Goal: Task Accomplishment & Management: Use online tool/utility

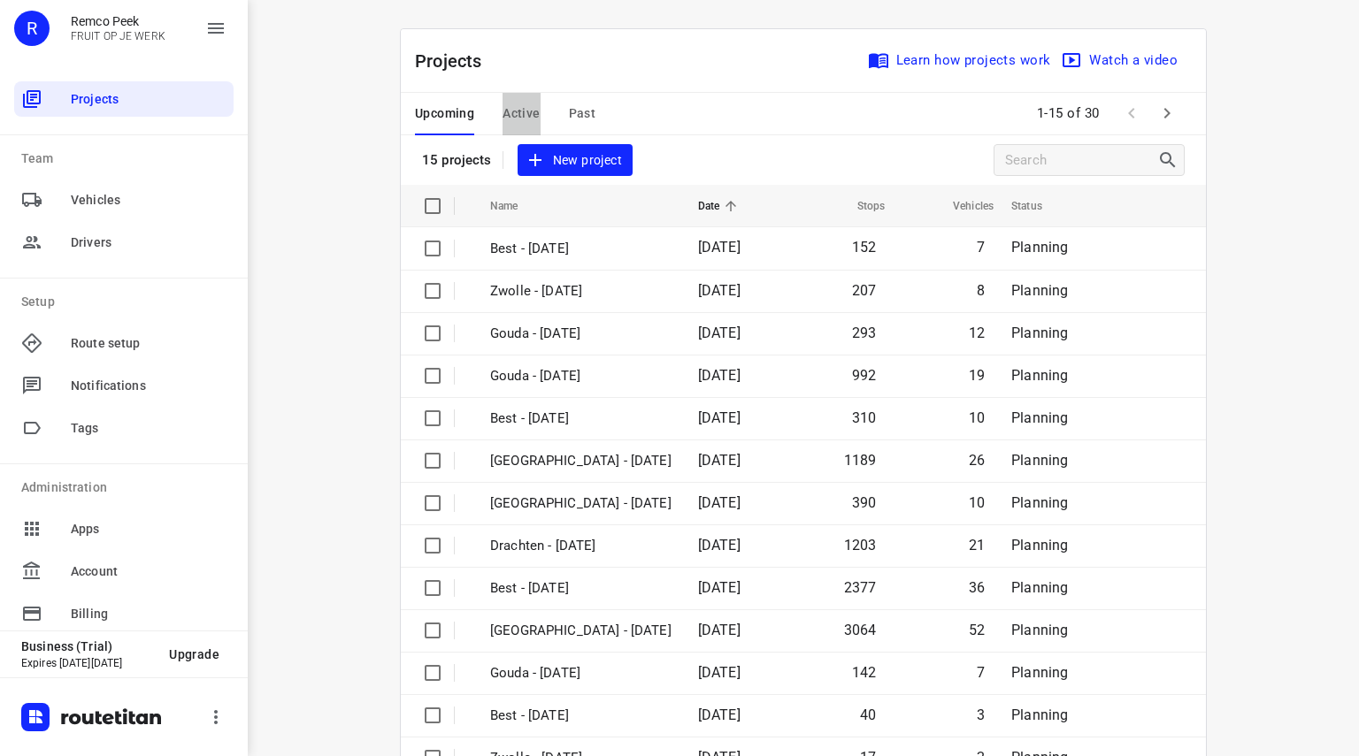
click at [502, 111] on span "Active" at bounding box center [520, 114] width 37 height 22
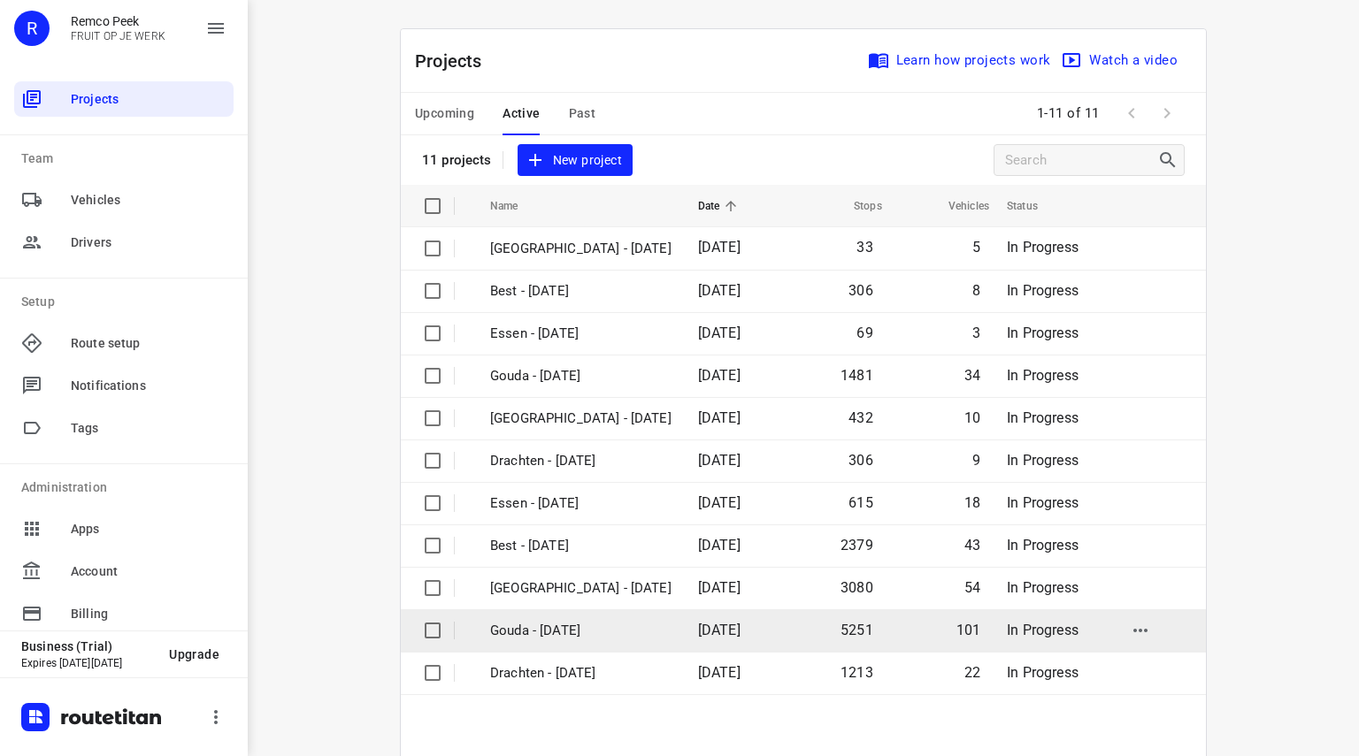
click at [570, 624] on p "Gouda - [DATE]" at bounding box center [580, 631] width 181 height 20
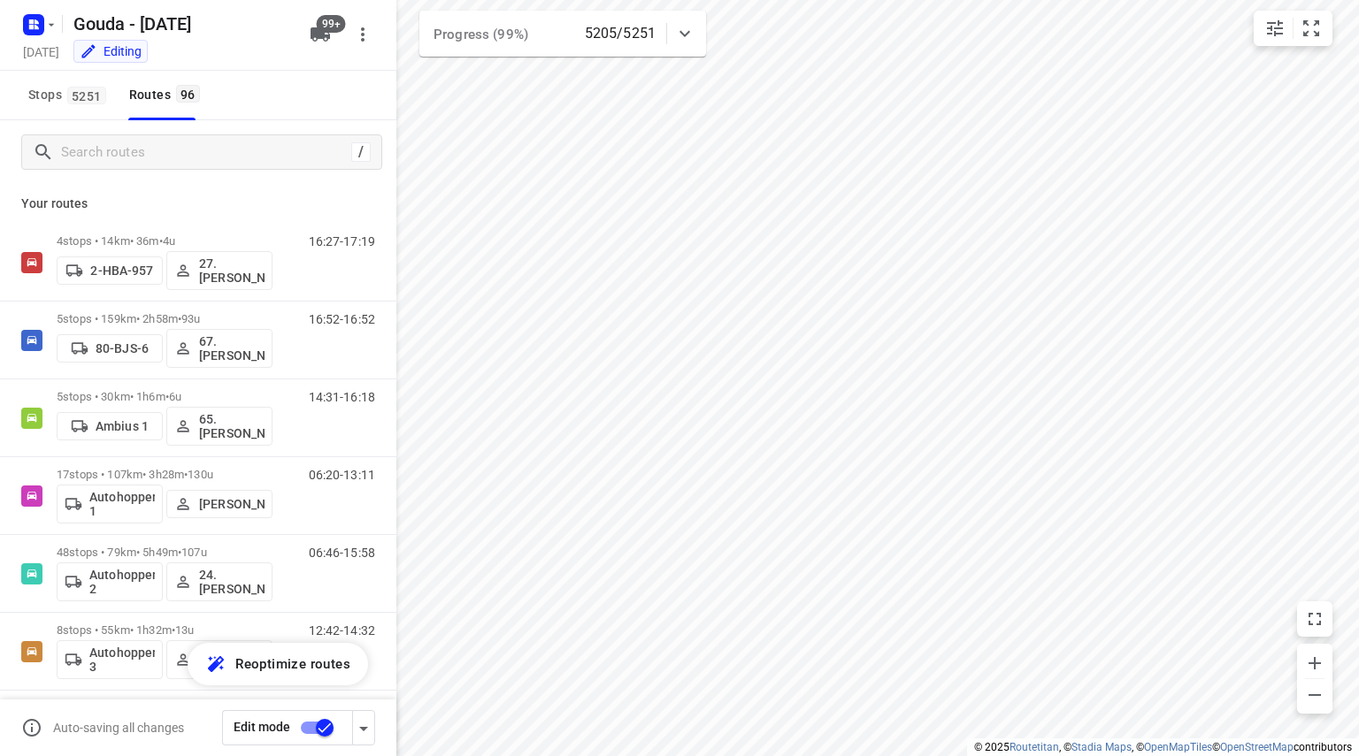
checkbox input "true"
click at [158, 159] on input "Search routes" at bounding box center [221, 152] width 318 height 27
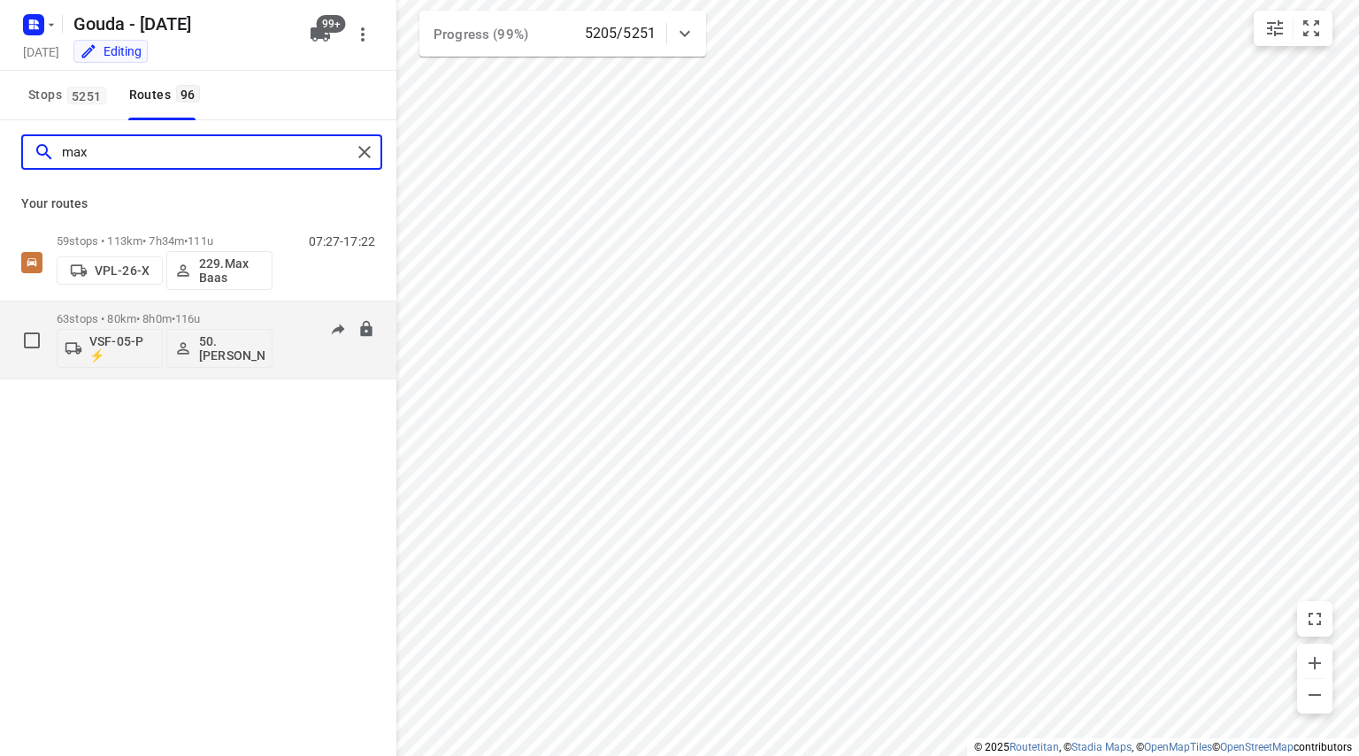
type input "max"
click at [166, 309] on div "63 stops • 80km • 8h0m • 116u VSF-05-P ⚡ 50.[PERSON_NAME]" at bounding box center [165, 339] width 216 height 73
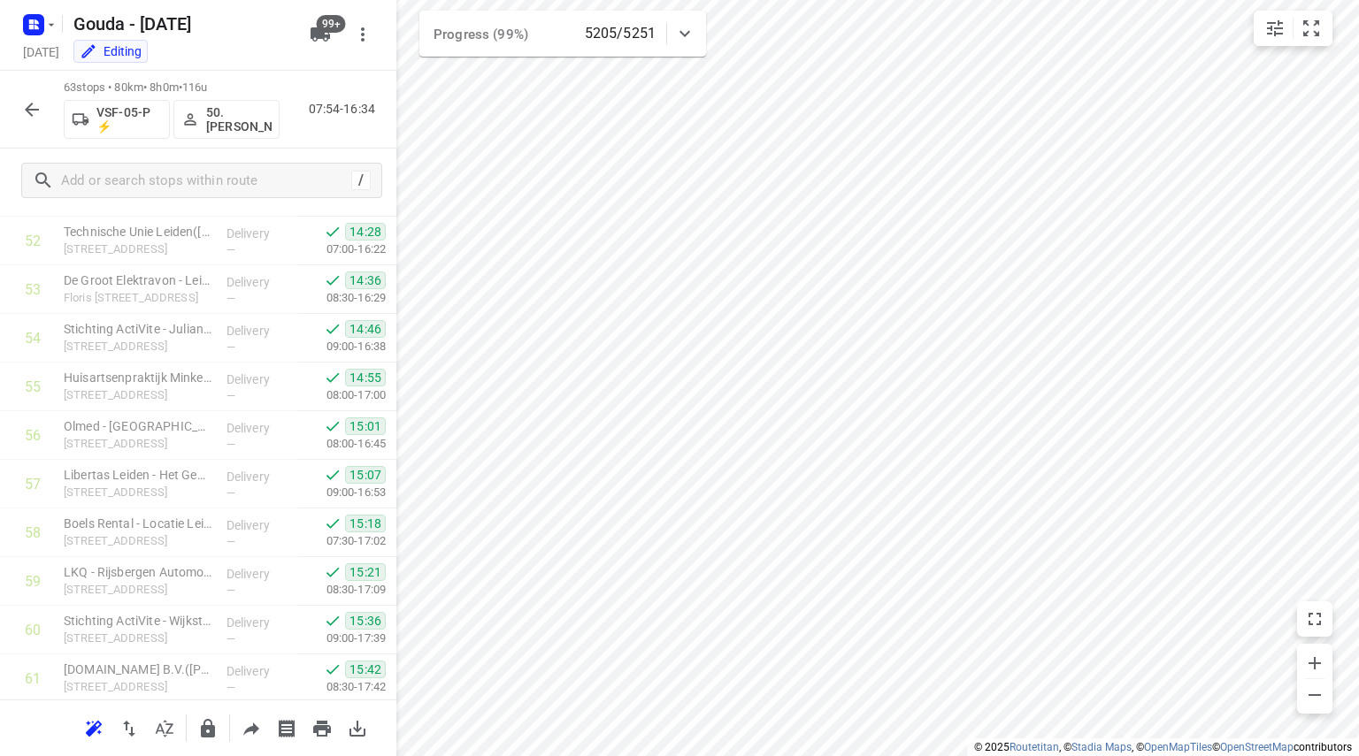
scroll to position [2714, 0]
click at [36, 97] on button "button" at bounding box center [31, 109] width 35 height 35
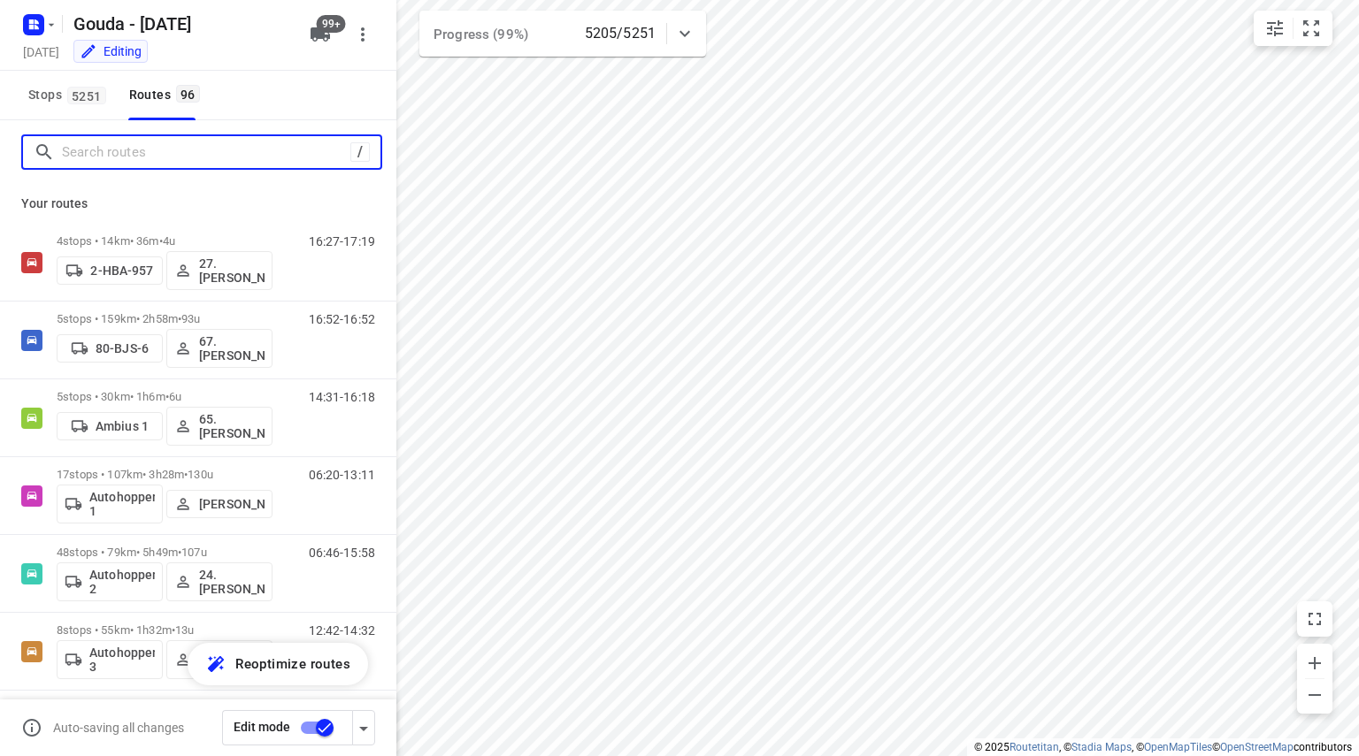
click at [104, 149] on input "Search routes" at bounding box center [206, 152] width 288 height 27
